Goal: Information Seeking & Learning: Learn about a topic

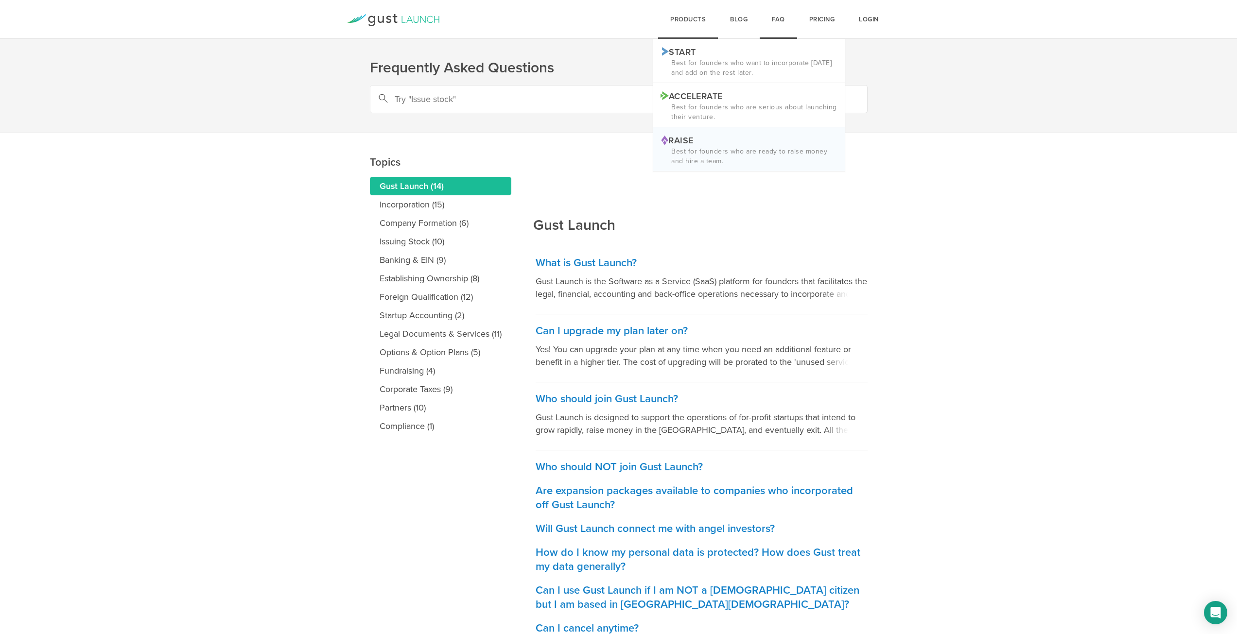
click at [693, 149] on p "Best for founders who are ready to raise money and hire a team." at bounding box center [748, 156] width 177 height 19
click at [684, 152] on p "Best for founders who are ready to raise money and hire a team." at bounding box center [748, 156] width 177 height 19
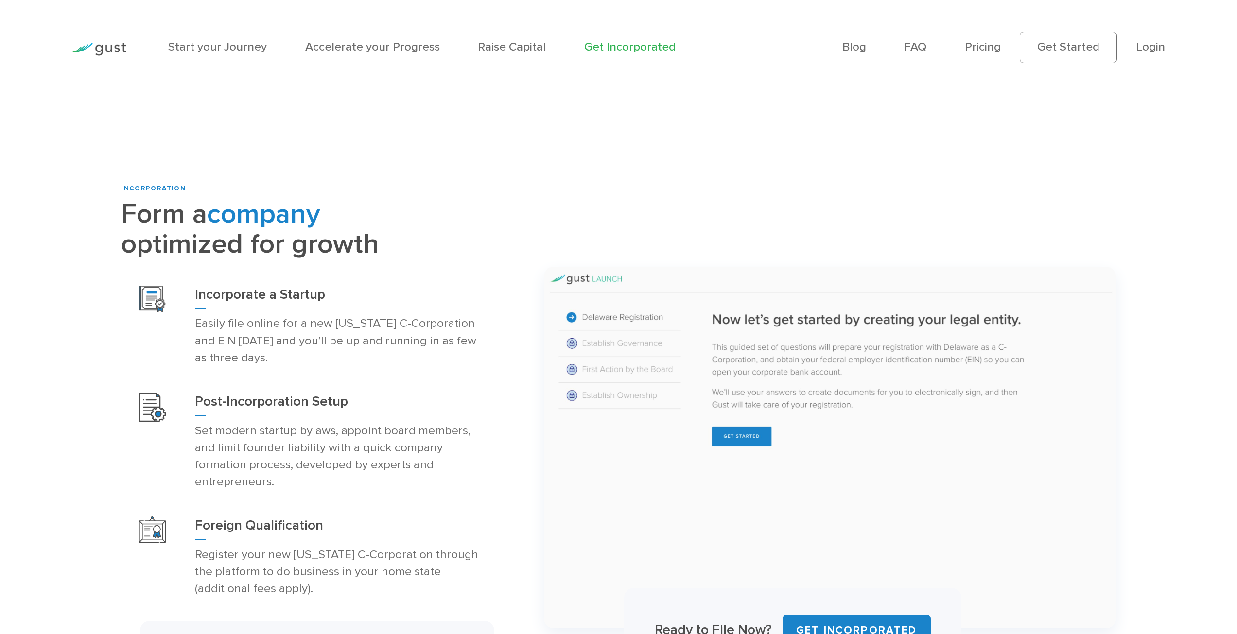
scroll to position [500, 0]
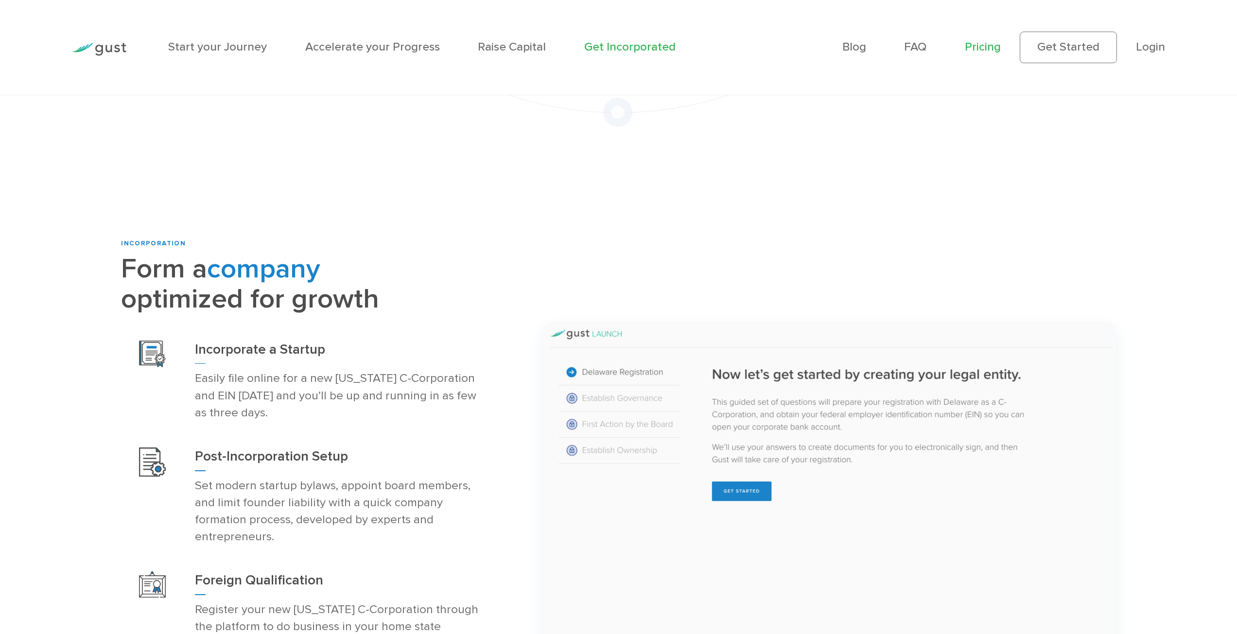
click at [993, 52] on link "Pricing" at bounding box center [983, 47] width 36 height 14
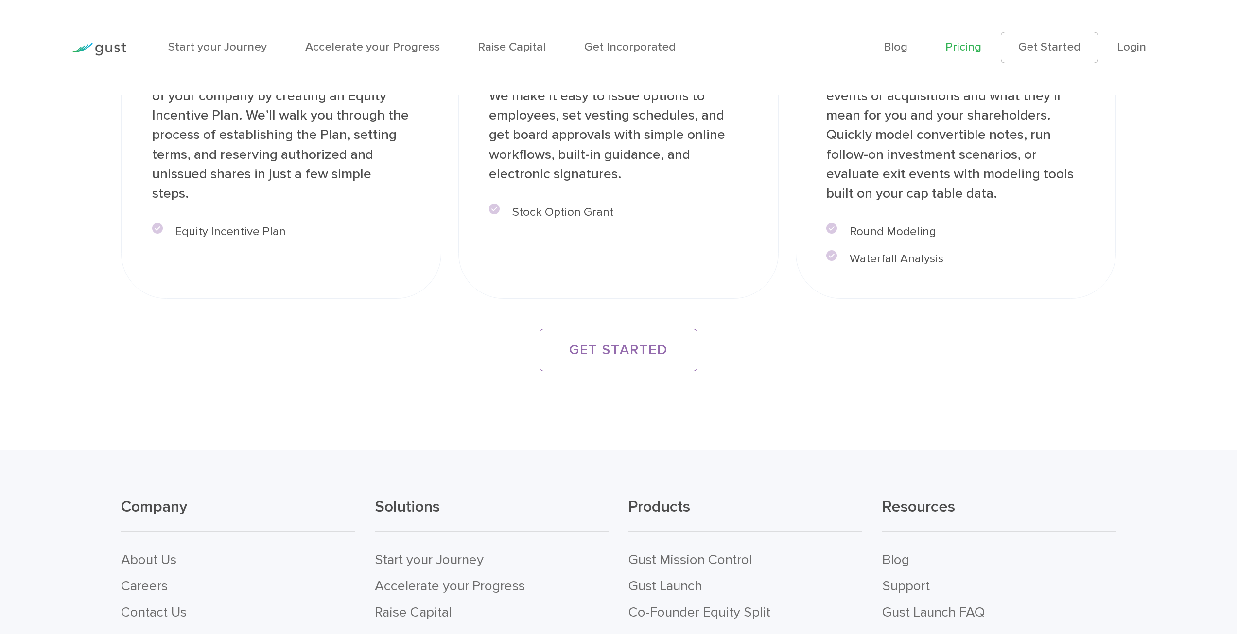
scroll to position [2582, 0]
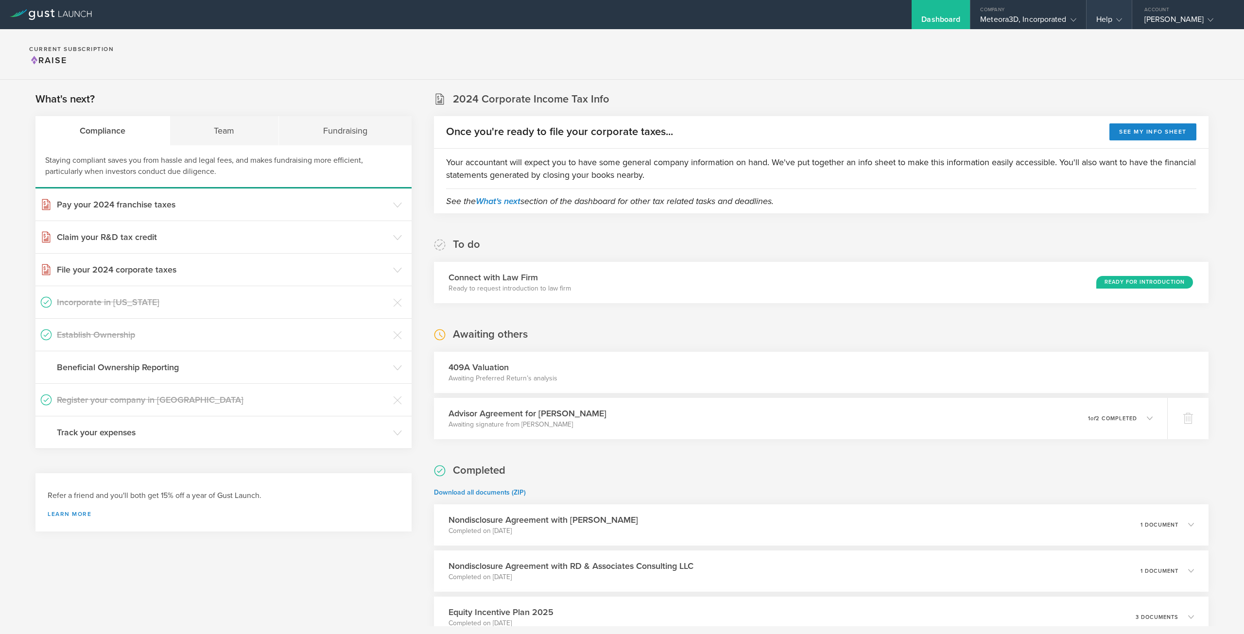
click at [1108, 19] on div "Help" at bounding box center [1109, 22] width 26 height 15
click at [1115, 62] on link "FAQ" at bounding box center [1135, 58] width 97 height 19
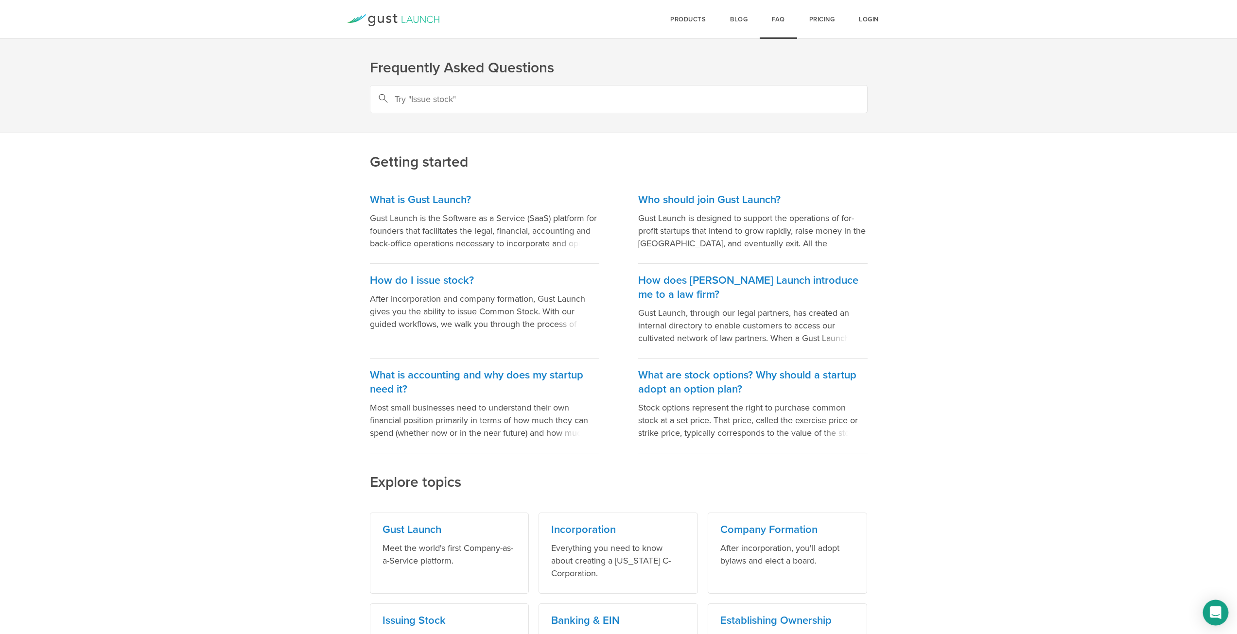
click at [1218, 612] on icon "Open Intercom Messenger" at bounding box center [1214, 612] width 11 height 13
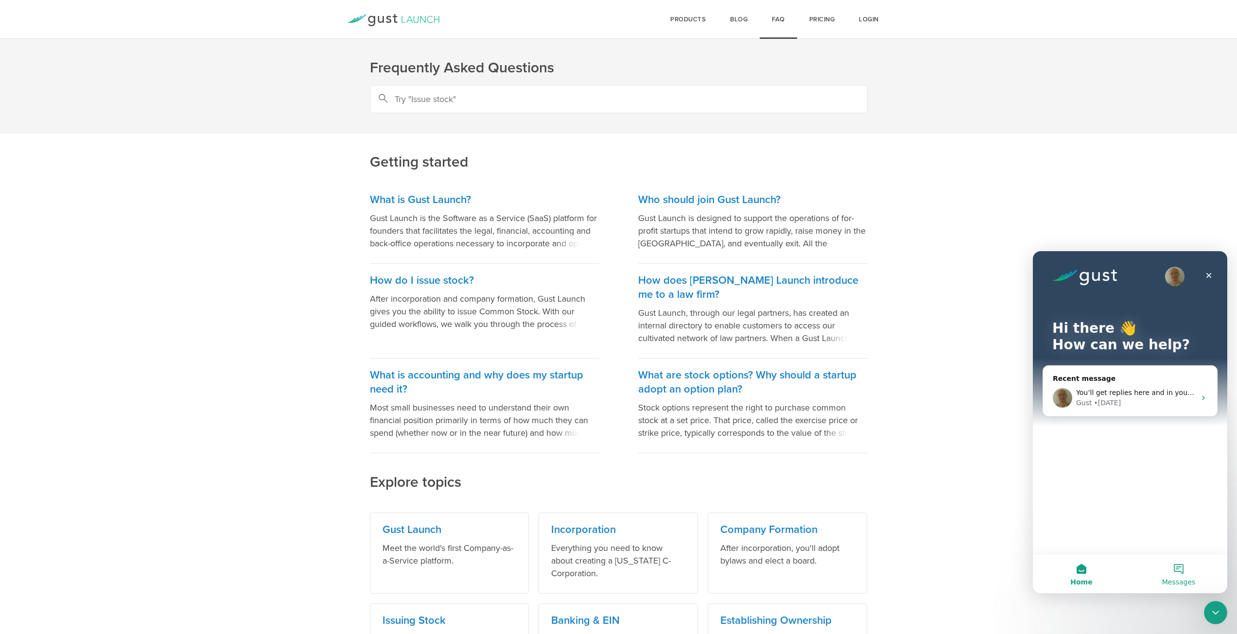
click at [1172, 569] on button "Messages" at bounding box center [1178, 573] width 97 height 39
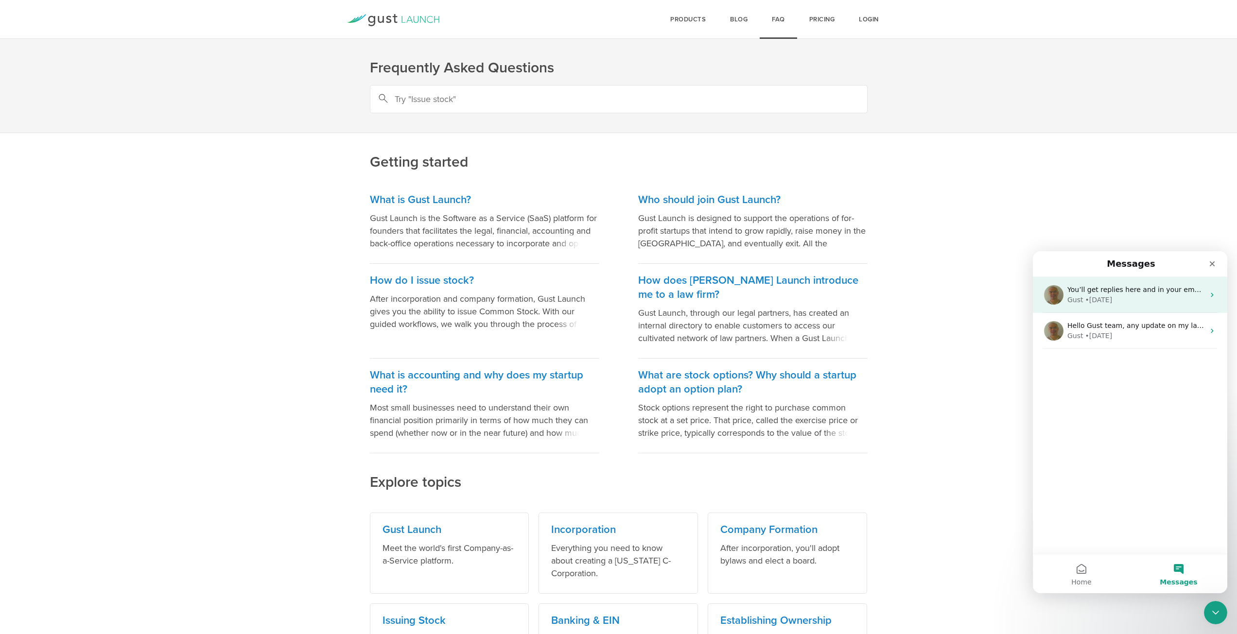
click at [1142, 302] on div "Gust • [DATE]" at bounding box center [1135, 300] width 137 height 10
